Goal: Communication & Community: Answer question/provide support

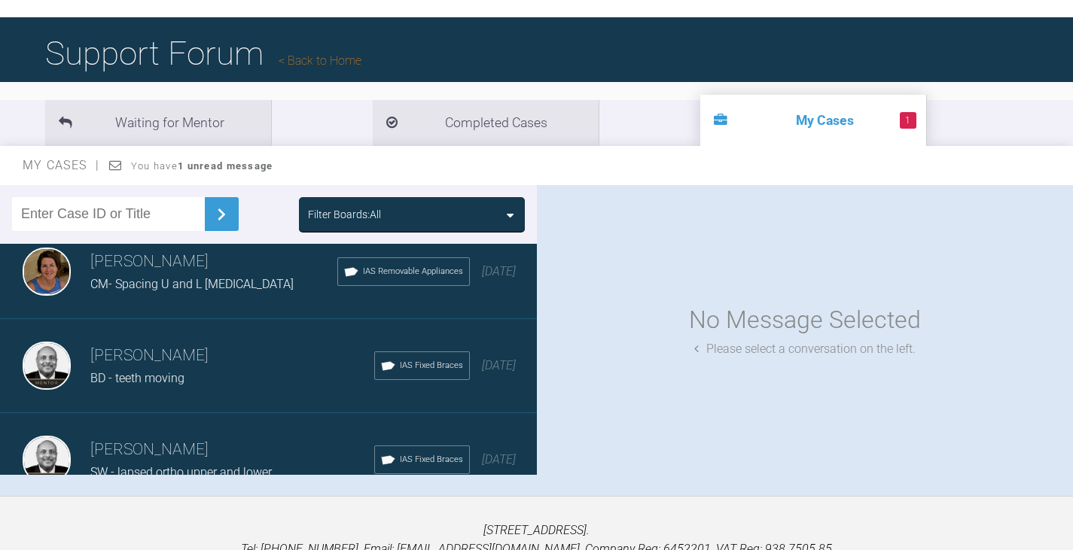
scroll to position [80, 0]
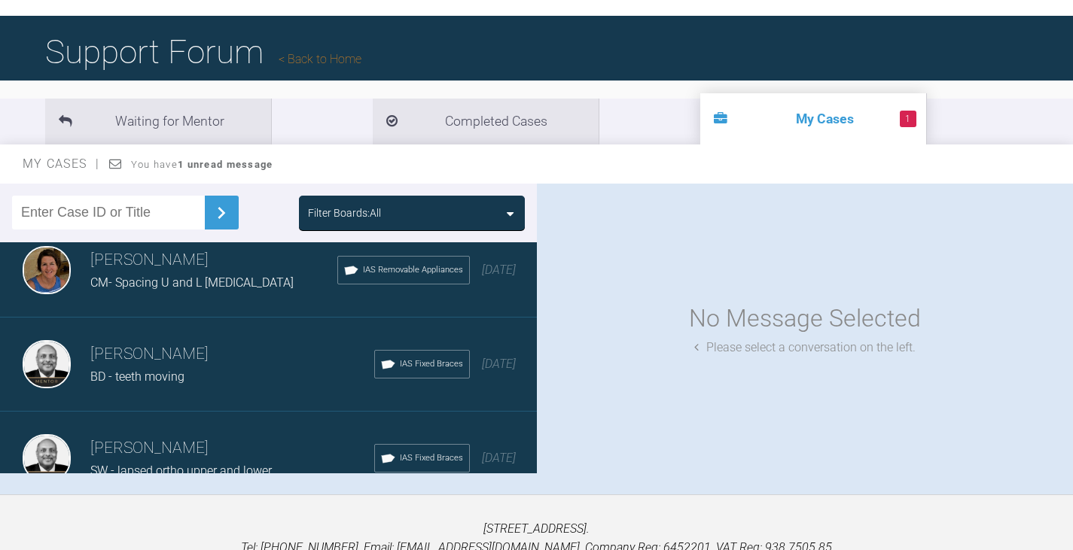
click at [494, 211] on div "Filter Boards: All" at bounding box center [412, 213] width 208 height 17
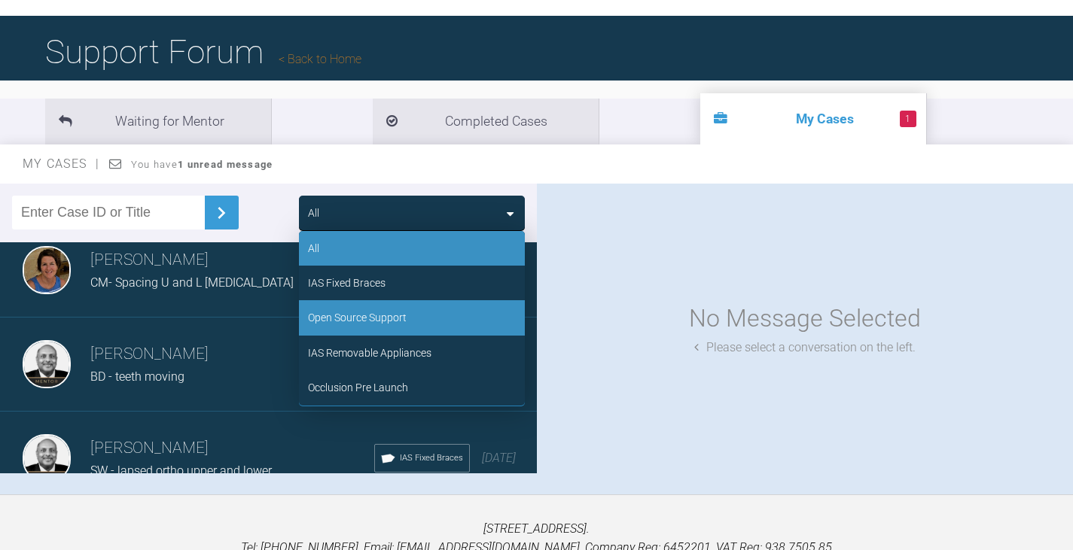
click at [402, 316] on div "Open Source Support" at bounding box center [357, 317] width 99 height 17
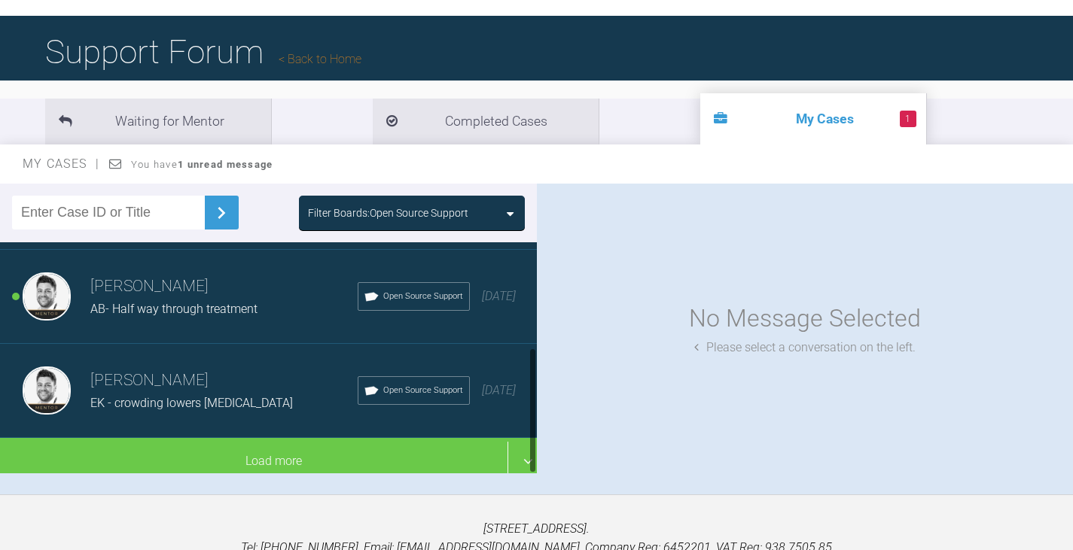
scroll to position [192, 0]
click at [197, 302] on span "AB- Half way through treatment" at bounding box center [173, 309] width 167 height 14
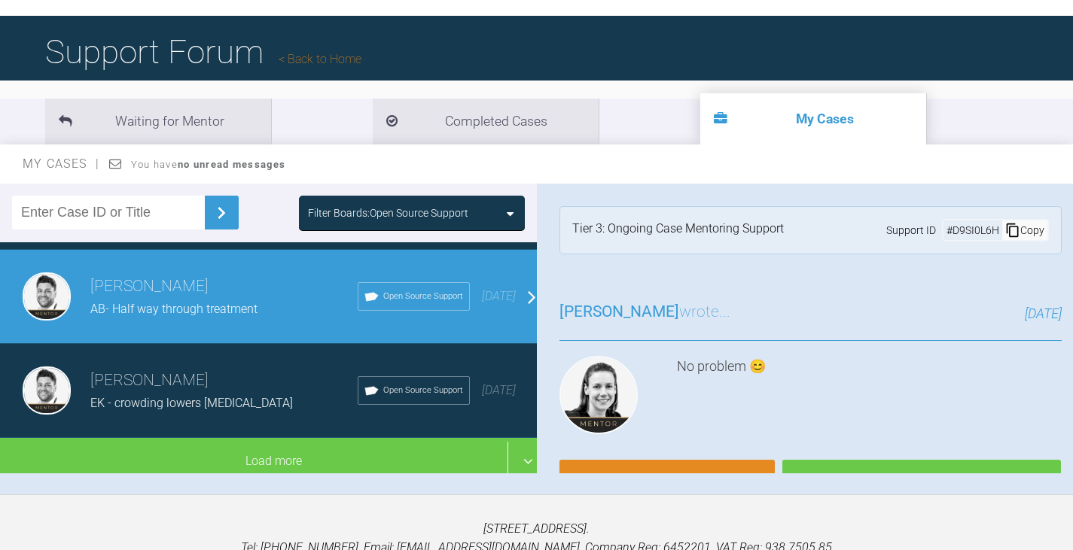
click at [501, 206] on div "Filter Boards: Open Source Support" at bounding box center [412, 213] width 208 height 17
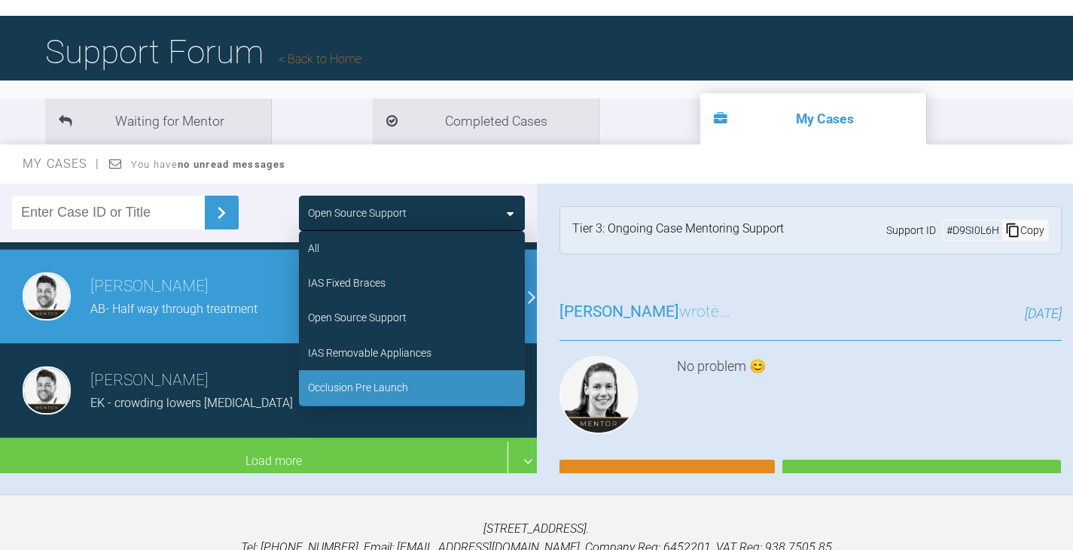
click at [393, 386] on div "Occlusion Pre Launch" at bounding box center [358, 387] width 100 height 17
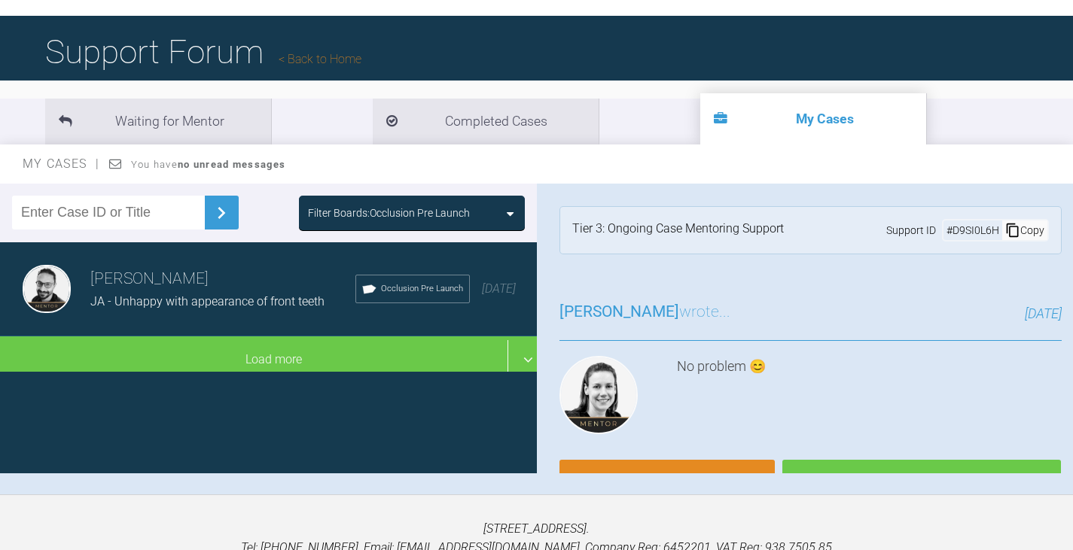
click at [233, 294] on span "JA - Unhappy with appearance of front teeth" at bounding box center [207, 301] width 234 height 14
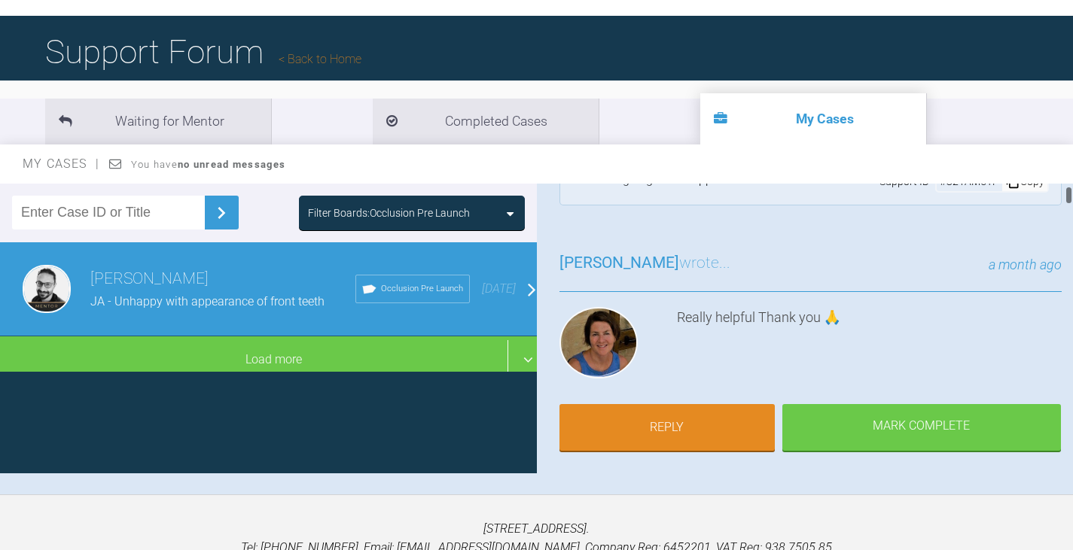
scroll to position [75, 0]
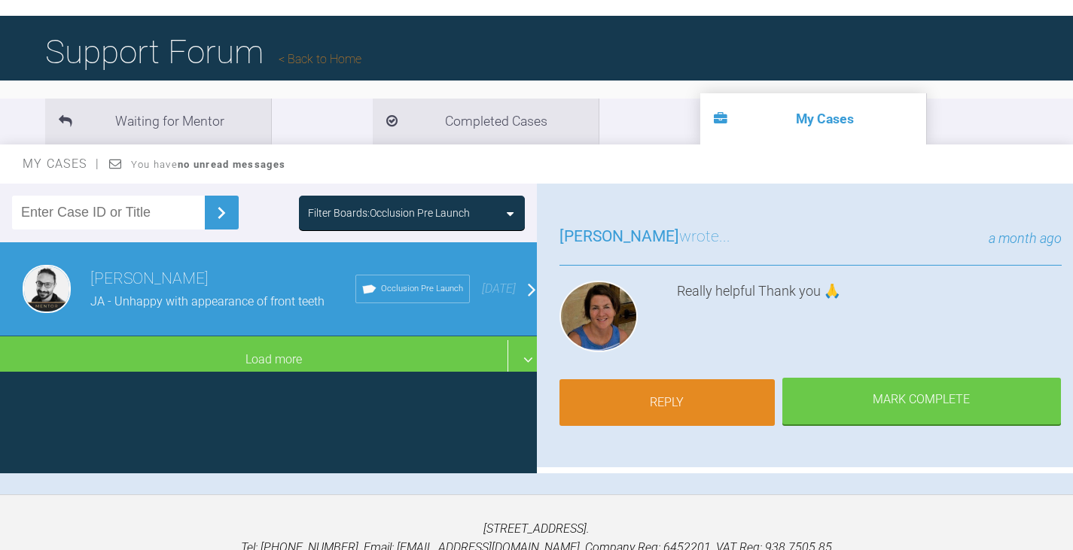
click at [707, 395] on link "Reply" at bounding box center [666, 402] width 215 height 47
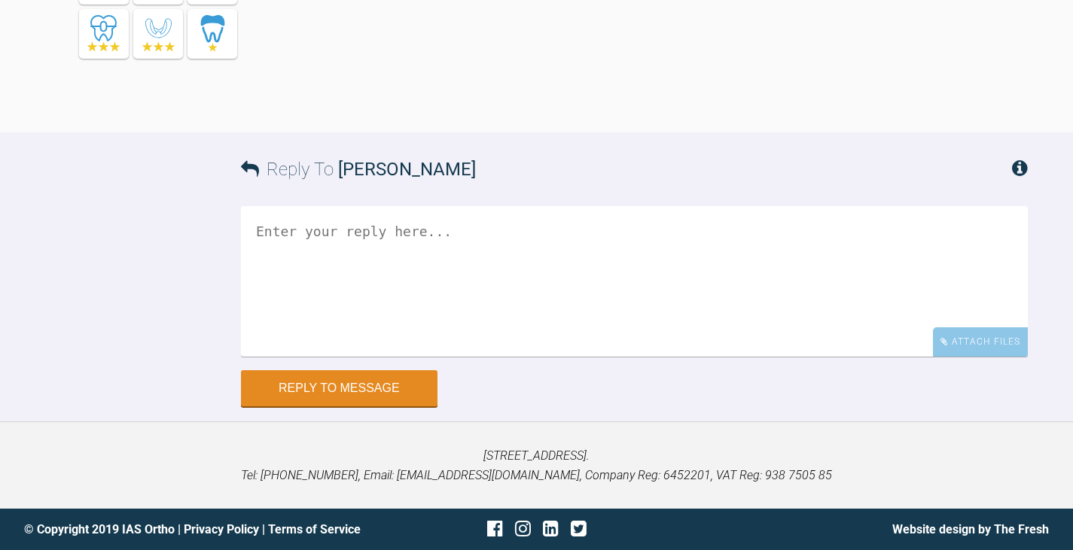
scroll to position [11024, 0]
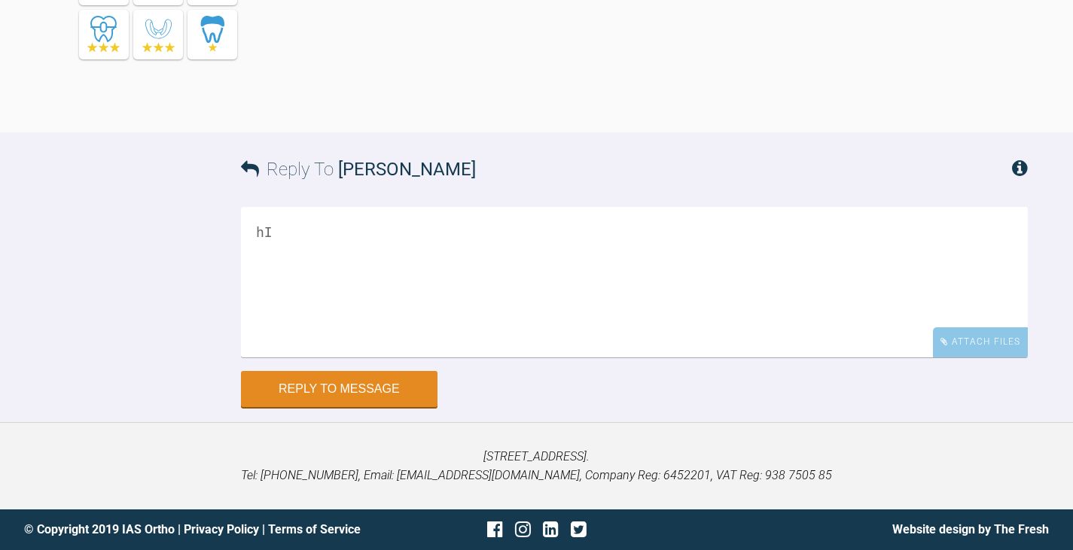
type textarea "h"
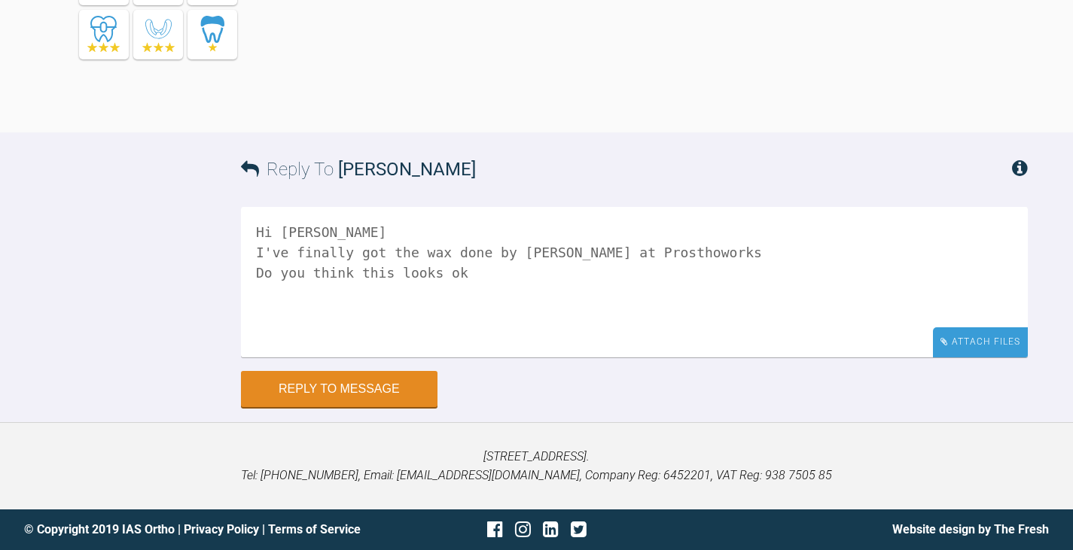
type textarea "Hi [PERSON_NAME] I've finally got the wax done by [PERSON_NAME] at Prosthoworks…"
click at [982, 339] on div "Attach Files" at bounding box center [980, 342] width 95 height 29
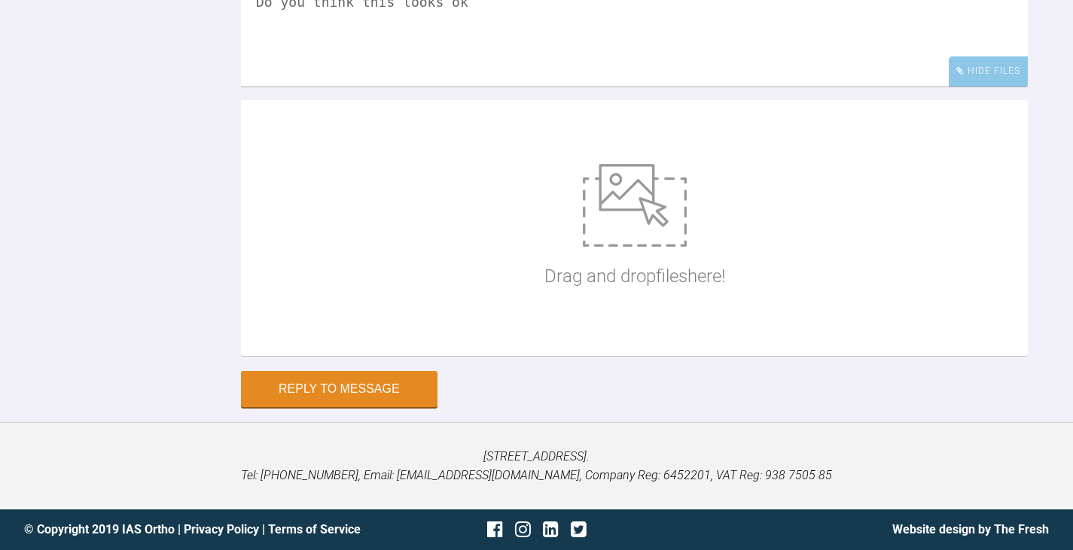
click at [638, 247] on img at bounding box center [635, 205] width 104 height 83
